Goal: Check status: Check status

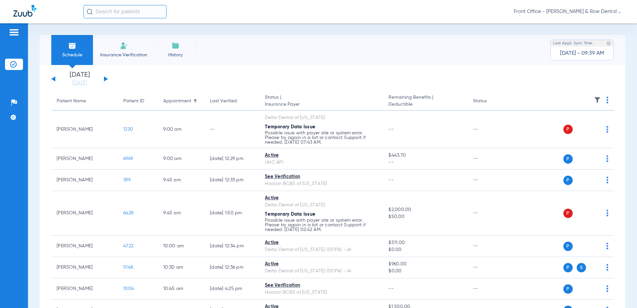
click at [106, 78] on button at bounding box center [106, 78] width 4 height 5
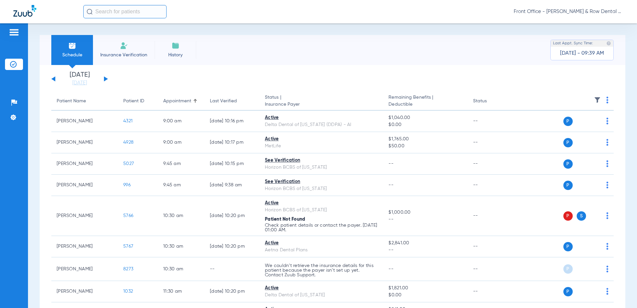
click at [106, 78] on div "[DATE] [DATE] [DATE] [DATE] [DATE] [DATE] [DATE] [DATE] [DATE] [DATE] [DATE] [D…" at bounding box center [79, 79] width 57 height 15
click at [104, 78] on div "[DATE] [DATE] [DATE] [DATE] [DATE] [DATE] [DATE] [DATE] [DATE] [DATE] [DATE] [D…" at bounding box center [79, 79] width 57 height 15
click at [105, 78] on button at bounding box center [106, 78] width 4 height 5
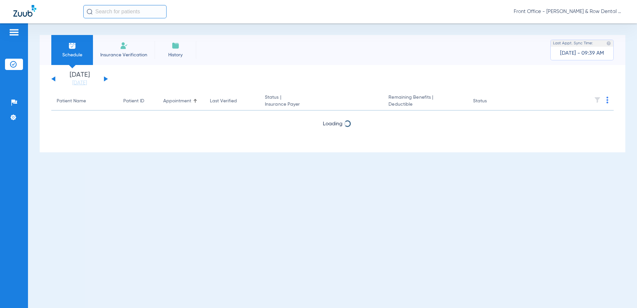
click at [106, 79] on button at bounding box center [106, 78] width 4 height 5
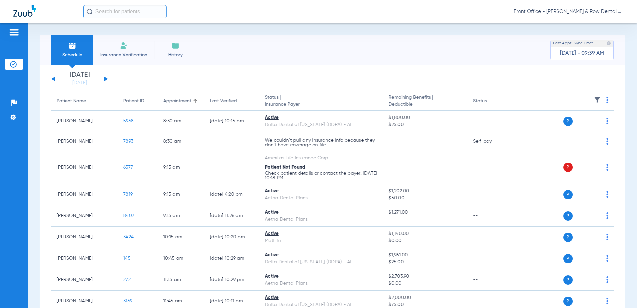
click at [601, 100] on th at bounding box center [563, 101] width 101 height 19
click at [607, 100] on img at bounding box center [608, 100] width 2 height 7
click at [568, 124] on span "Verify All" at bounding box center [577, 126] width 42 height 5
